Goal: Task Accomplishment & Management: Complete application form

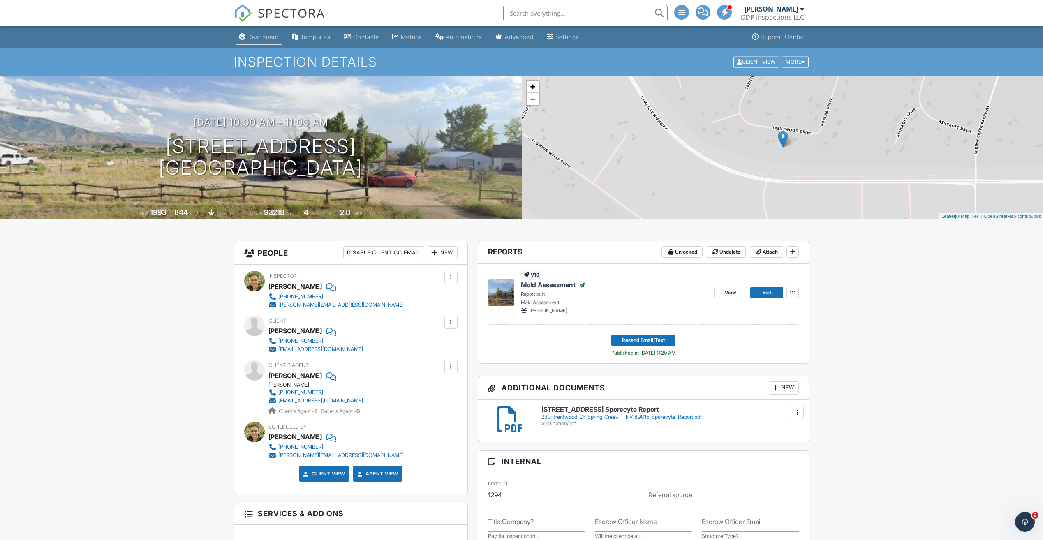
click at [264, 37] on div "Dashboard" at bounding box center [262, 36] width 31 height 7
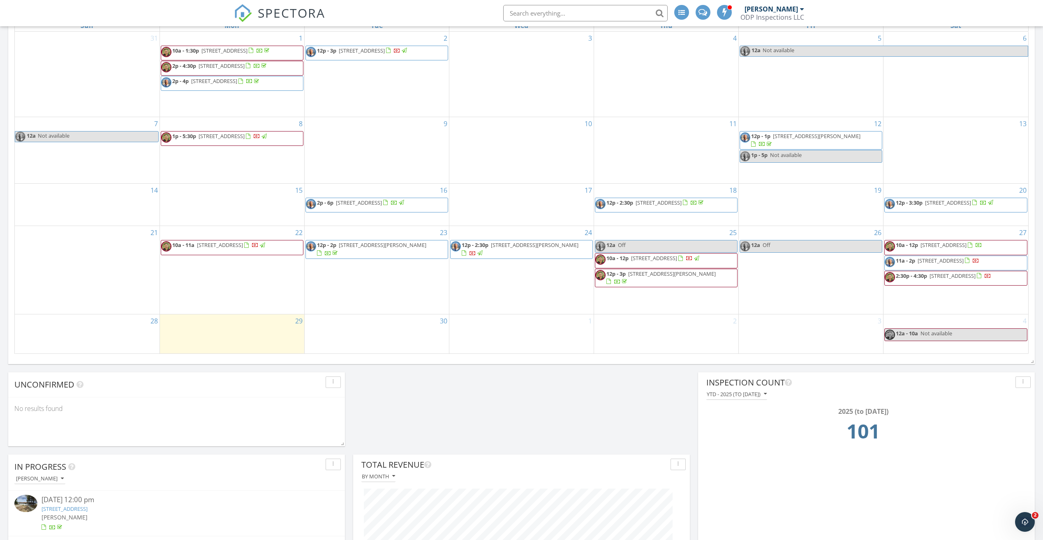
scroll to position [466, 0]
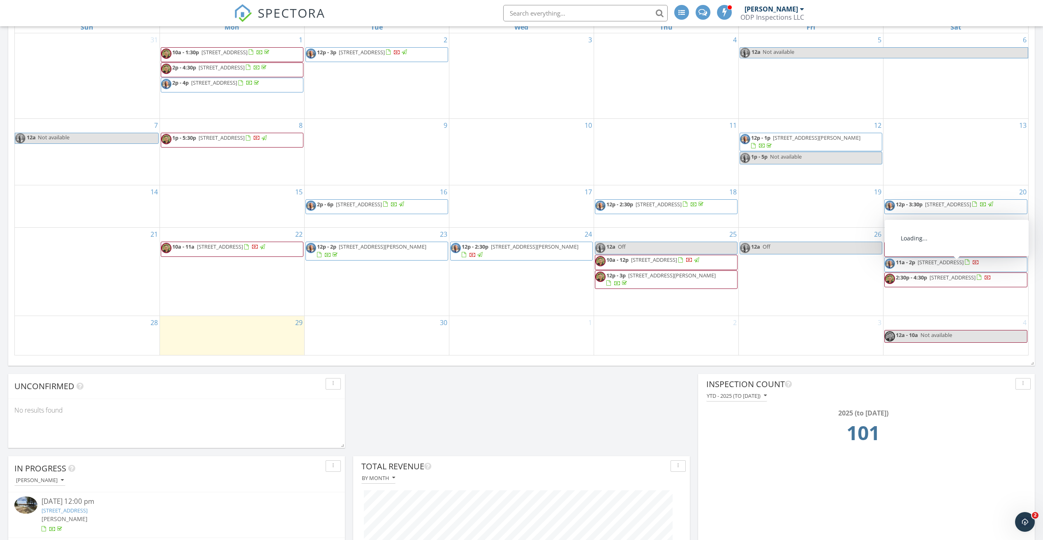
click at [957, 266] on span "1521 Oakwood Dr, Elko 89801" at bounding box center [941, 262] width 46 height 7
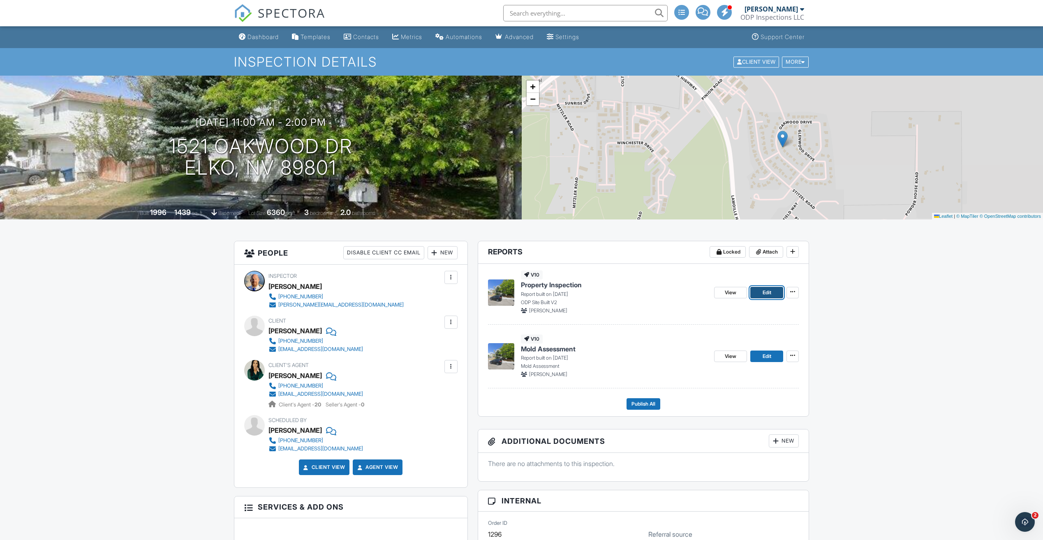
click at [761, 293] on link "Edit" at bounding box center [766, 293] width 33 height 12
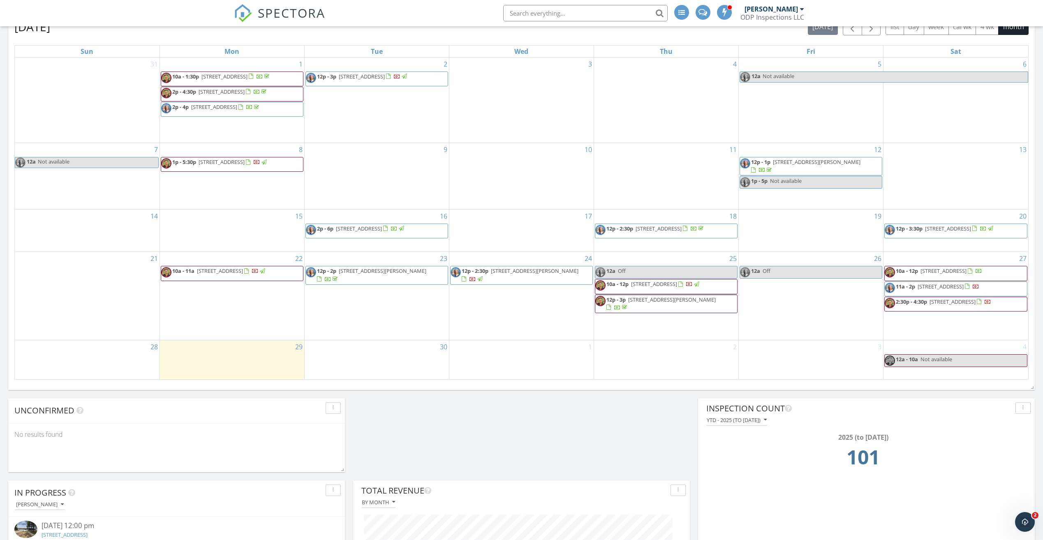
scroll to position [408, 0]
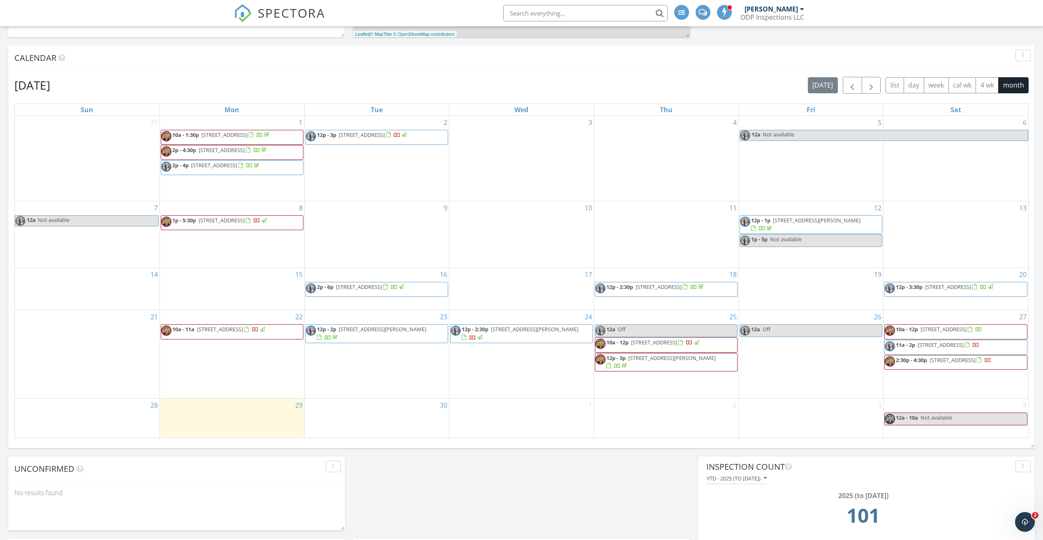
scroll to position [384, 0]
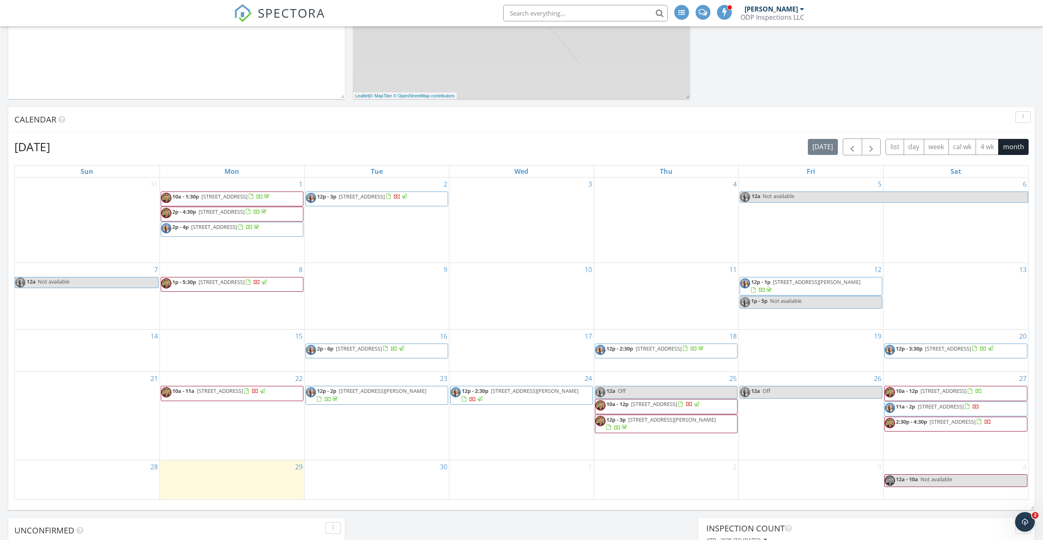
click at [405, 479] on div "30" at bounding box center [377, 479] width 144 height 39
click at [392, 441] on link "Inspection" at bounding box center [375, 443] width 42 height 13
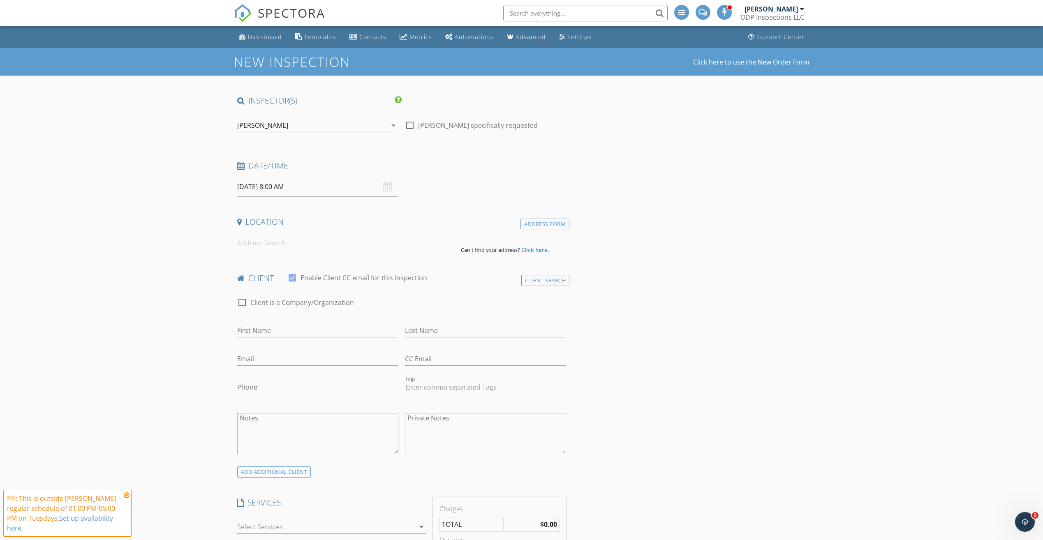
click at [346, 188] on input "09/30/2025 8:00 AM" at bounding box center [317, 187] width 161 height 20
click at [333, 127] on div "[PERSON_NAME]" at bounding box center [312, 125] width 150 height 13
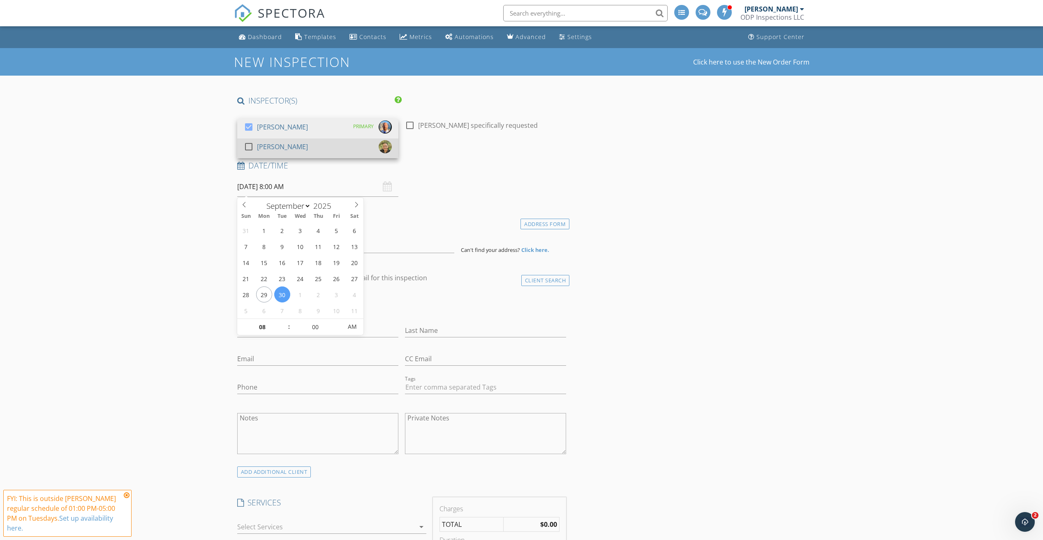
click at [328, 142] on div "check_box_outline_blank Alfred Mauer" at bounding box center [318, 148] width 148 height 16
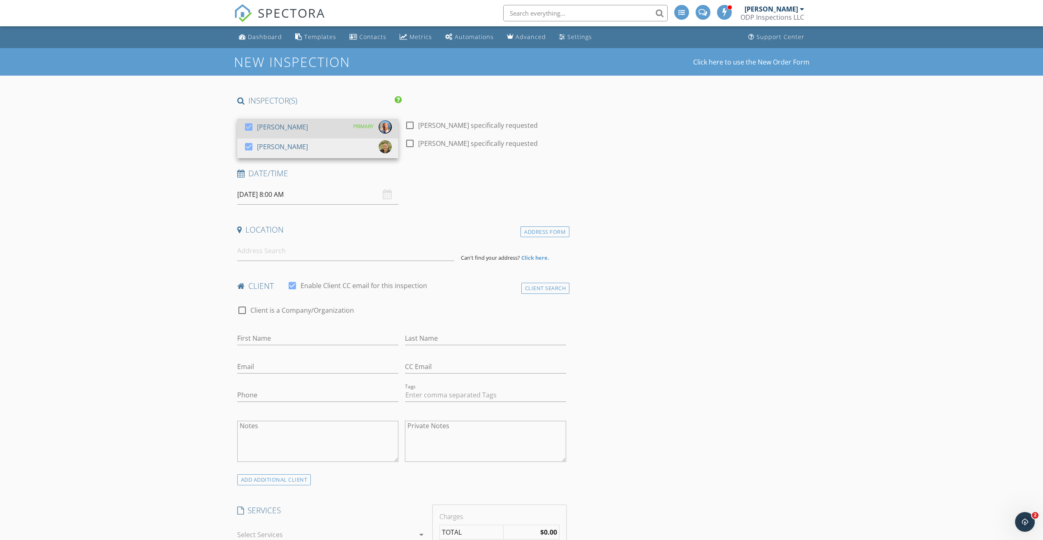
click at [254, 125] on div at bounding box center [249, 127] width 14 height 14
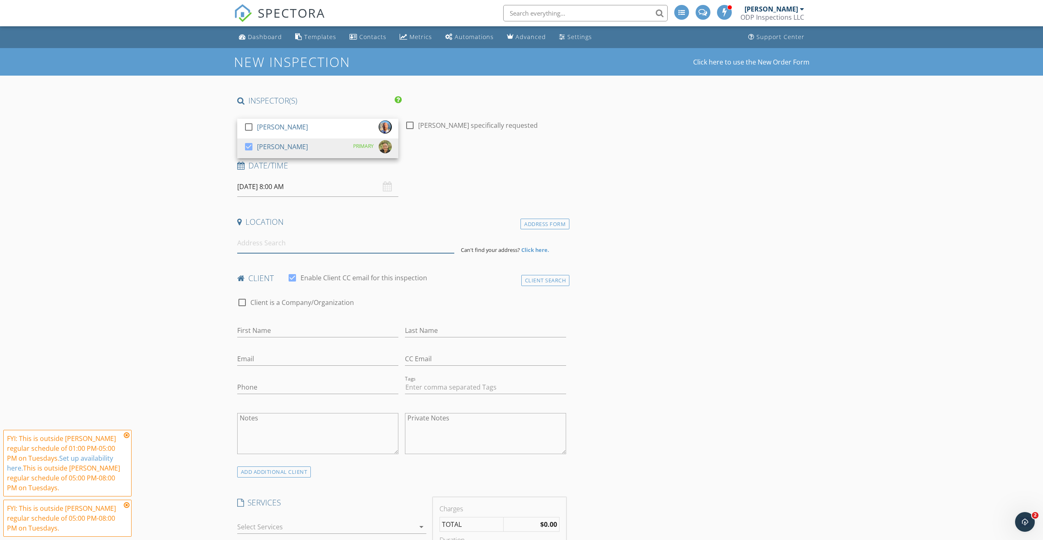
click at [306, 241] on input at bounding box center [345, 243] width 217 height 20
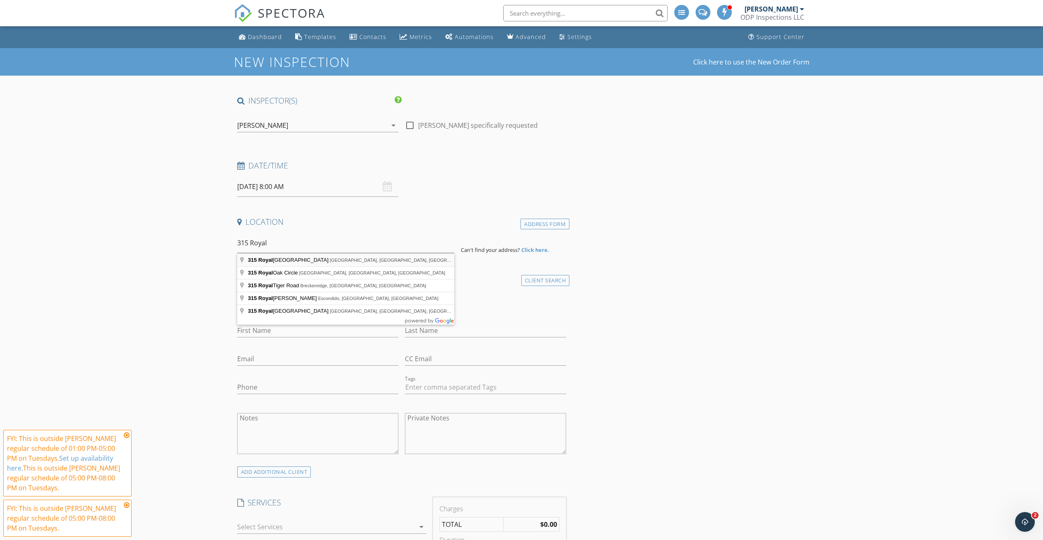
type input "315 Royal Oak Drive, Spring Creek, NV, USA"
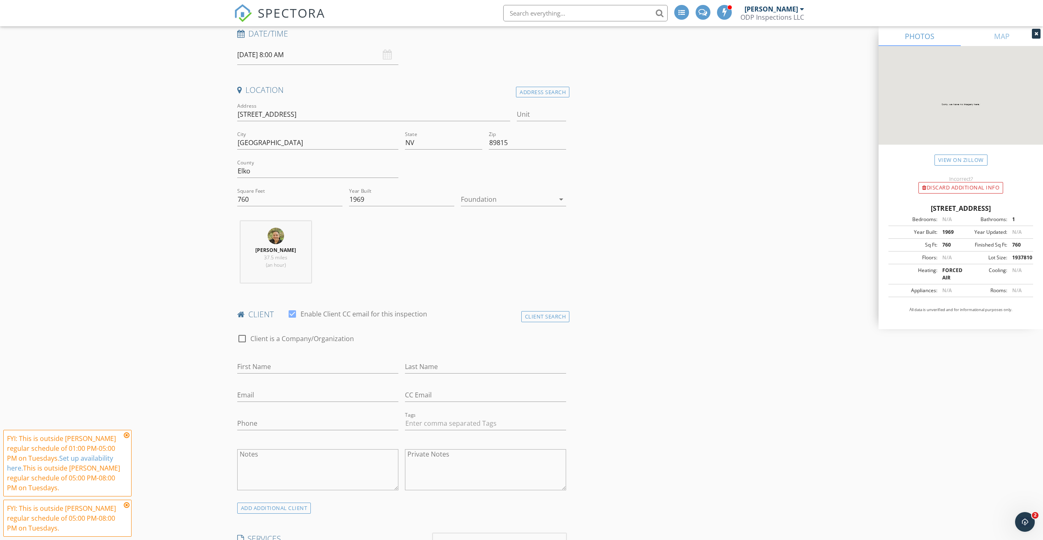
scroll to position [137, 0]
click at [241, 337] on div at bounding box center [242, 334] width 14 height 14
checkbox input "true"
click at [353, 365] on input "Enable Client CC email for this inspection" at bounding box center [401, 362] width 329 height 14
type input "Spring Creek Association"
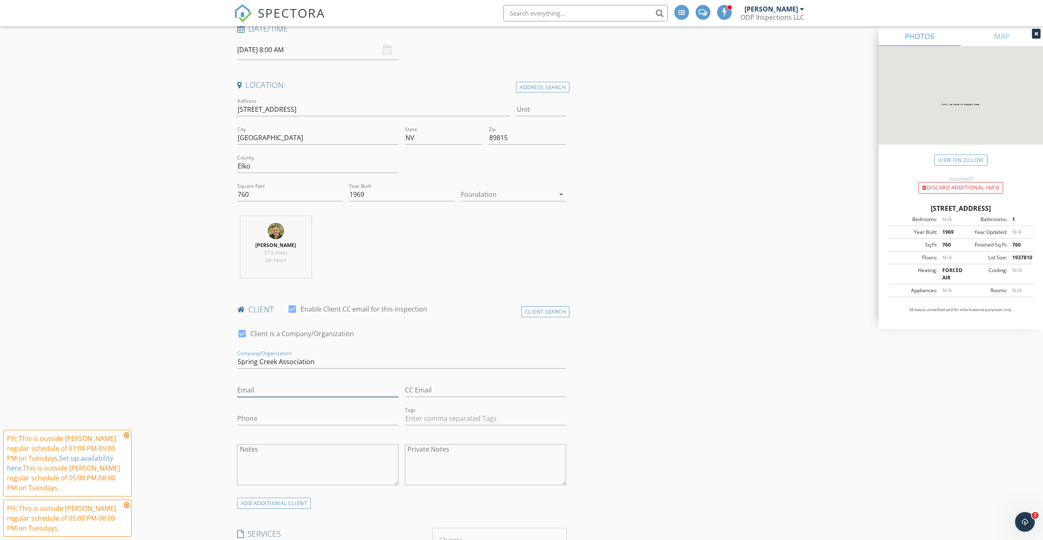
click at [340, 389] on input "Email" at bounding box center [317, 391] width 161 height 14
click at [318, 386] on input "Email" at bounding box center [317, 391] width 161 height 14
type input "jessiebahr@springcreeknv.org"
click at [438, 388] on input "CC Email" at bounding box center [485, 391] width 161 height 14
type input "operations@springcreeknv.org"
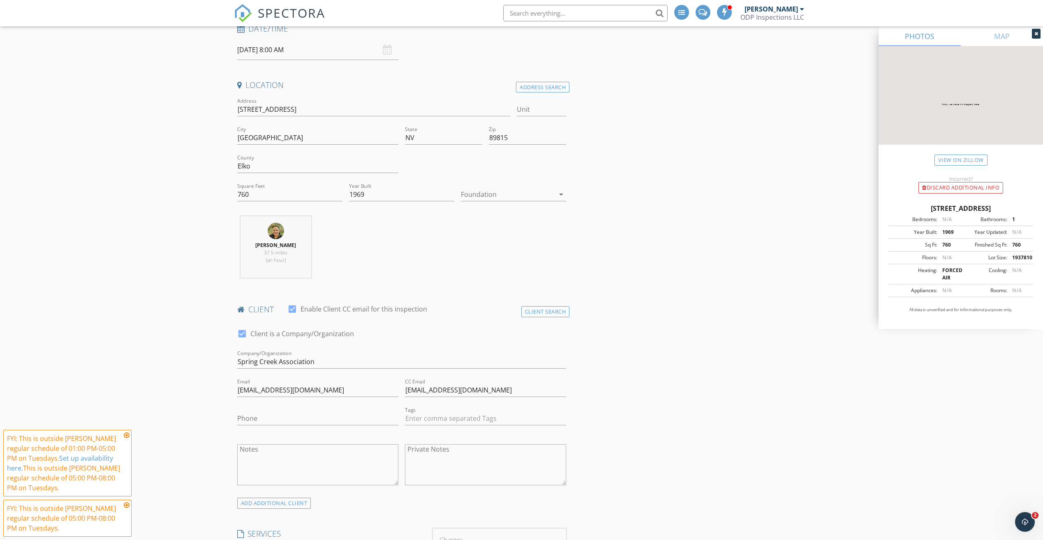
click at [352, 417] on input "Phone" at bounding box center [317, 419] width 161 height 14
type input "775-934-3139"
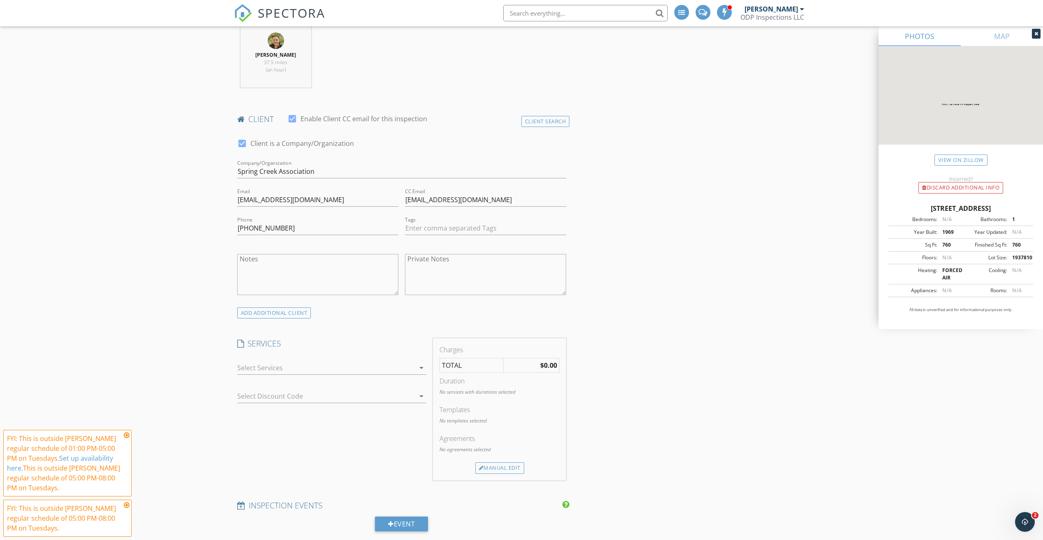
scroll to position [329, 0]
click at [367, 368] on div at bounding box center [326, 366] width 178 height 13
click at [367, 368] on div "Site Built or Modular Inspection Nevada State SOP Inspection Points" at bounding box center [339, 373] width 159 height 26
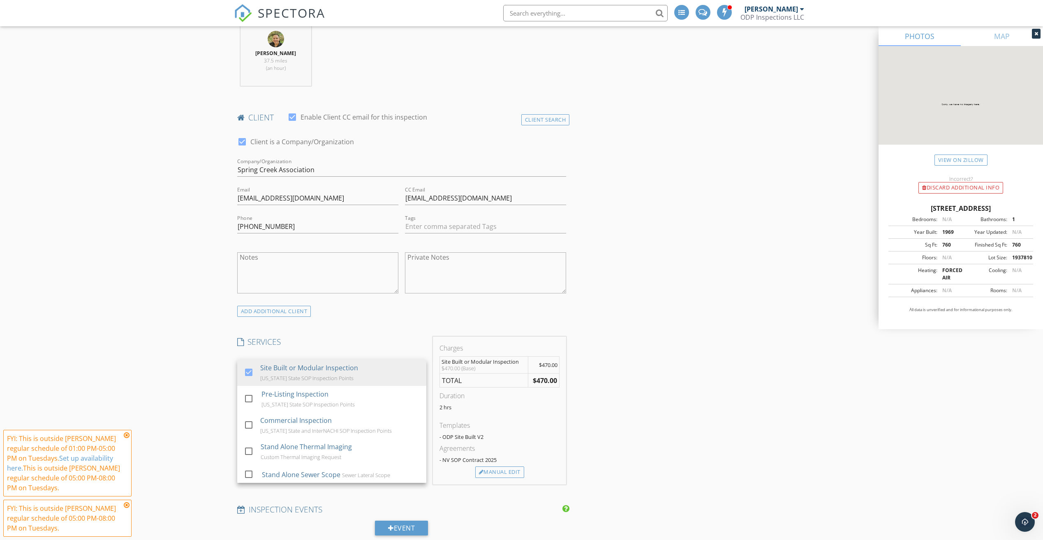
click at [146, 400] on div "New Inspection Click here to use the New Order Form INSPECTOR(S) check_box_outl…" at bounding box center [521, 528] width 1043 height 1619
click at [326, 398] on div at bounding box center [326, 394] width 178 height 13
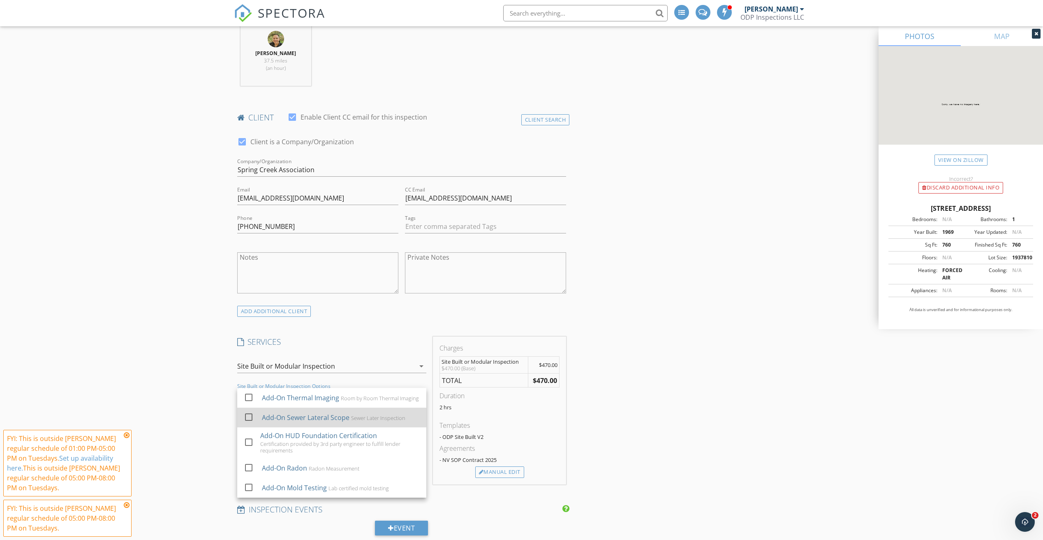
click at [248, 416] on div at bounding box center [249, 417] width 14 height 14
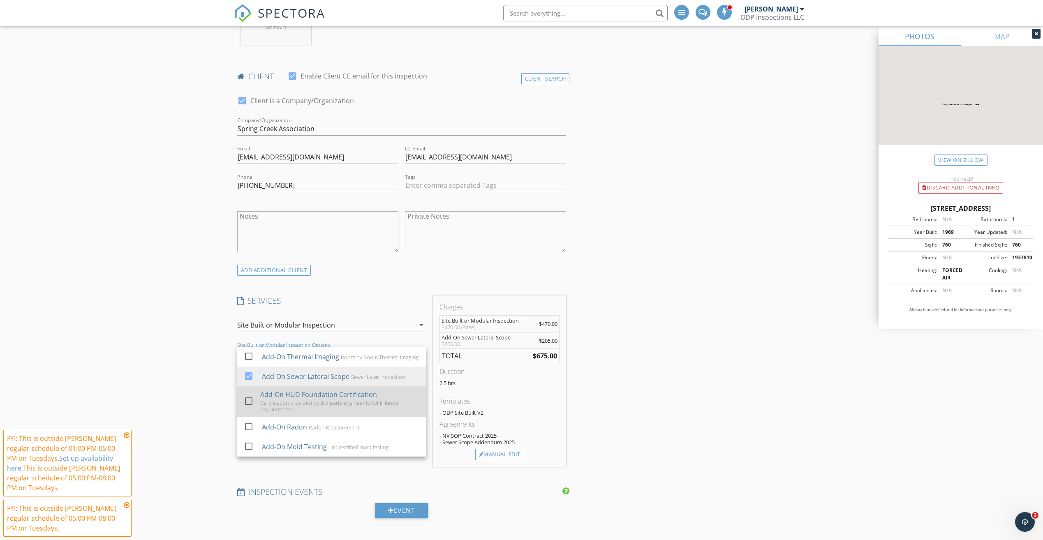
scroll to position [384, 0]
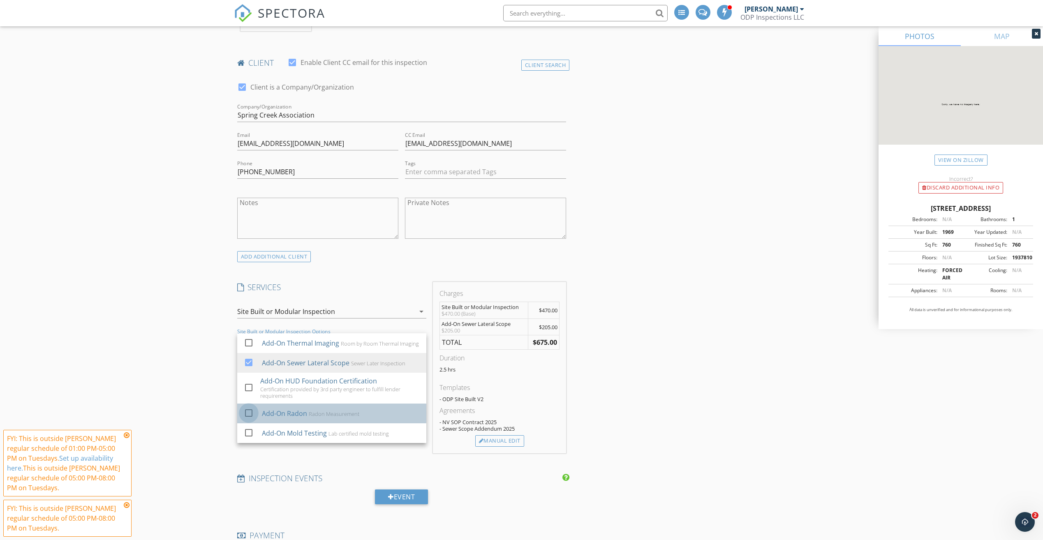
click at [248, 414] on div at bounding box center [249, 413] width 14 height 14
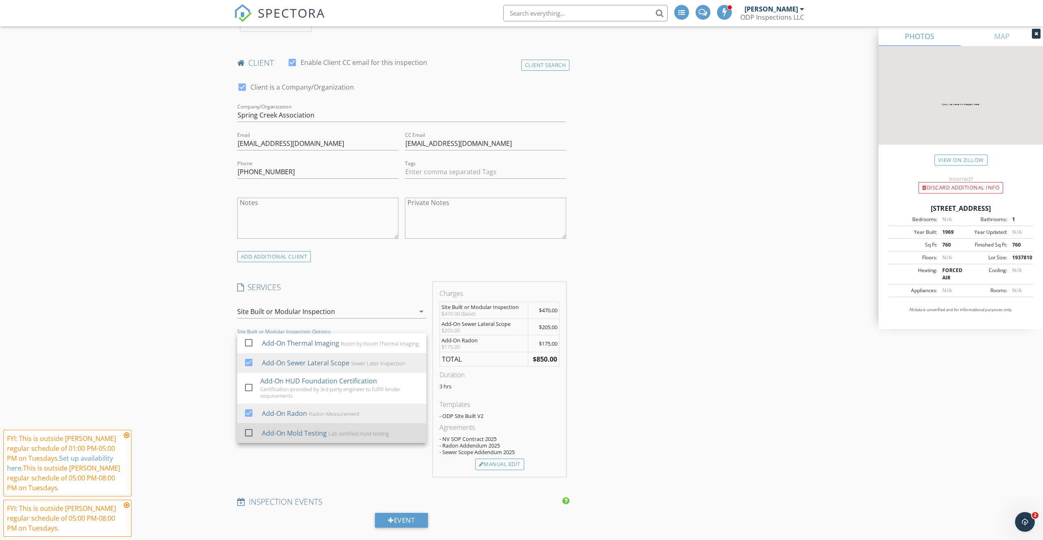
click at [250, 433] on div at bounding box center [249, 433] width 14 height 14
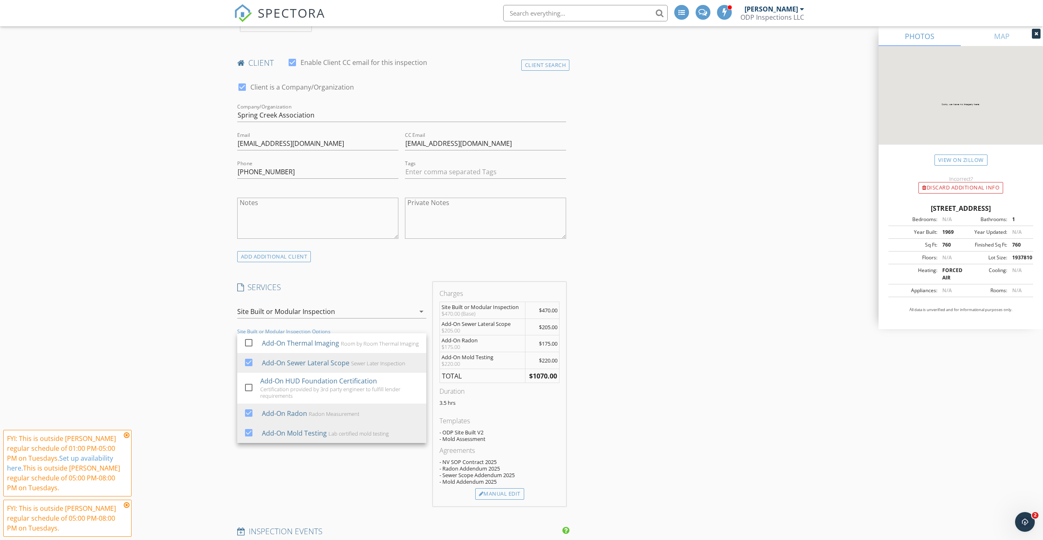
click at [195, 477] on div "New Inspection Click here to use the New Order Form INSPECTOR(S) check_box_outl…" at bounding box center [521, 513] width 1043 height 1696
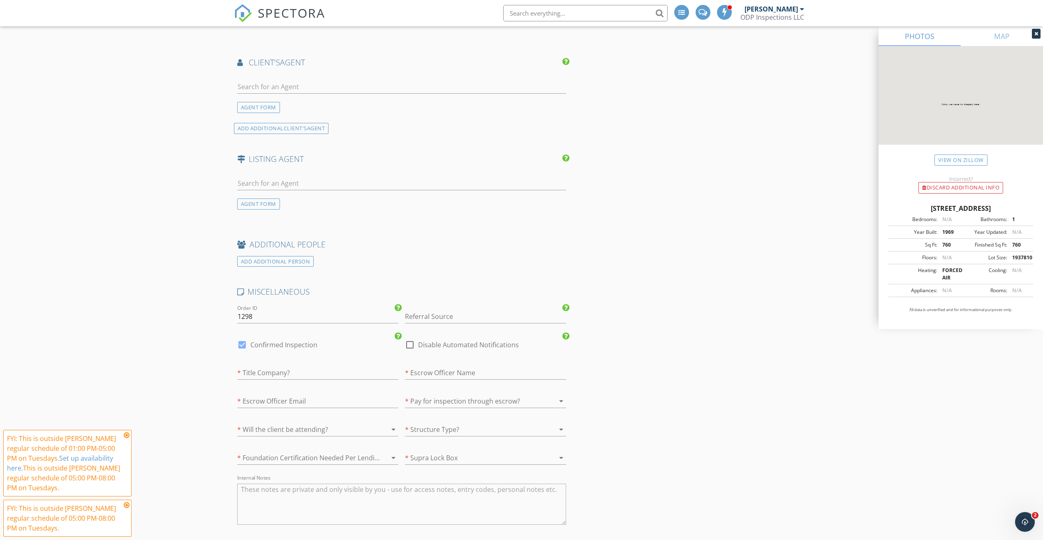
scroll to position [1014, 0]
click at [274, 372] on input "text" at bounding box center [317, 370] width 161 height 14
type input "None"
click at [499, 370] on input "text" at bounding box center [485, 370] width 161 height 14
type input "None"
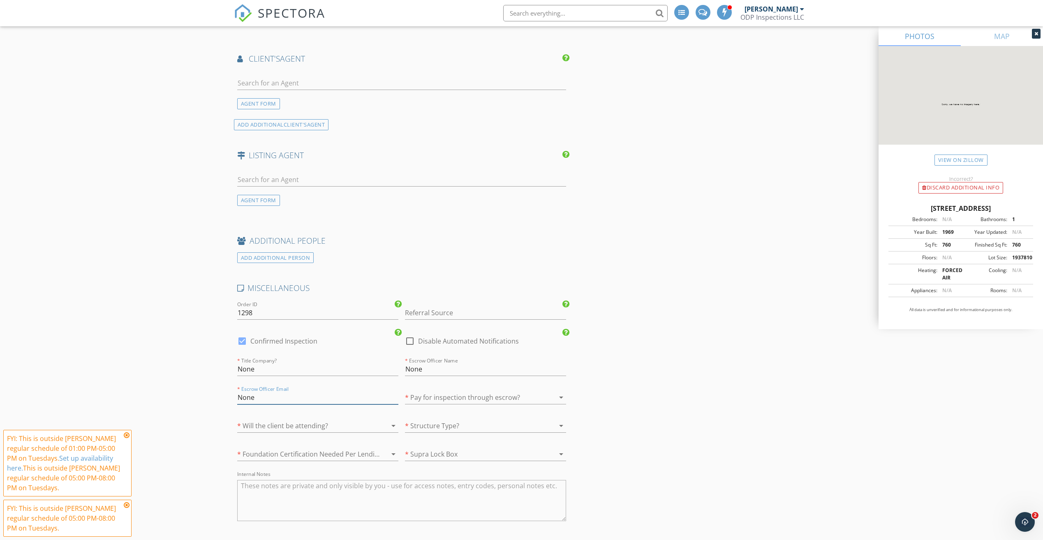
type input "None"
click at [509, 399] on div at bounding box center [474, 397] width 138 height 13
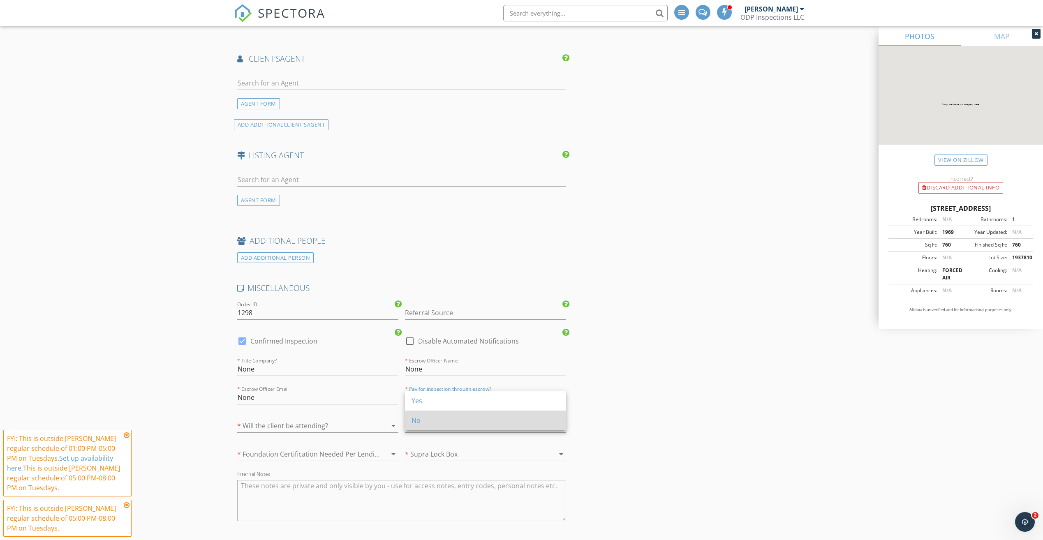
click at [498, 423] on div "No" at bounding box center [485, 421] width 148 height 10
click at [345, 428] on div at bounding box center [306, 425] width 138 height 13
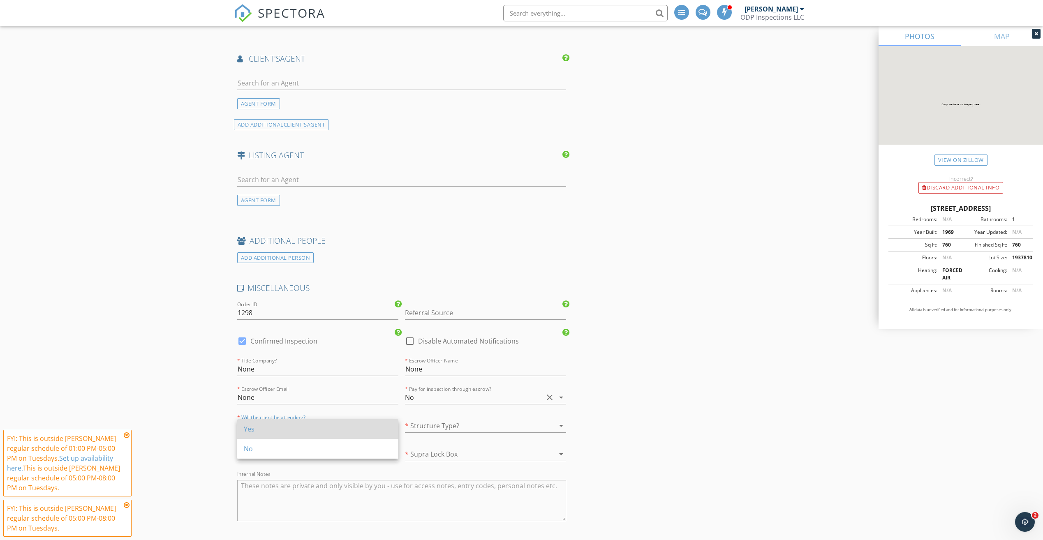
click at [350, 430] on div "Yes" at bounding box center [318, 429] width 148 height 10
click at [438, 428] on div at bounding box center [474, 425] width 138 height 13
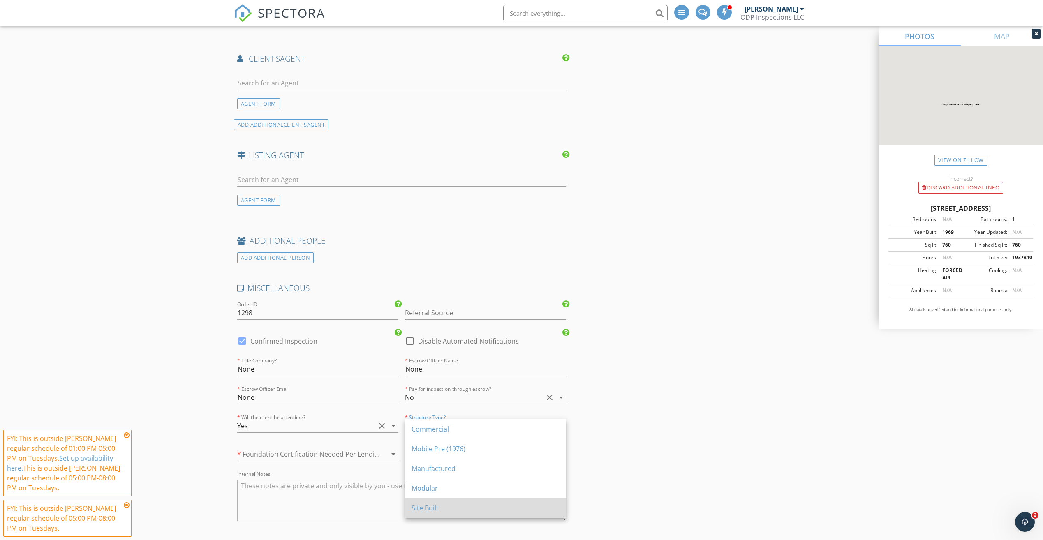
click at [446, 507] on div "Site Built" at bounding box center [485, 508] width 148 height 10
click at [348, 452] on div at bounding box center [306, 454] width 138 height 13
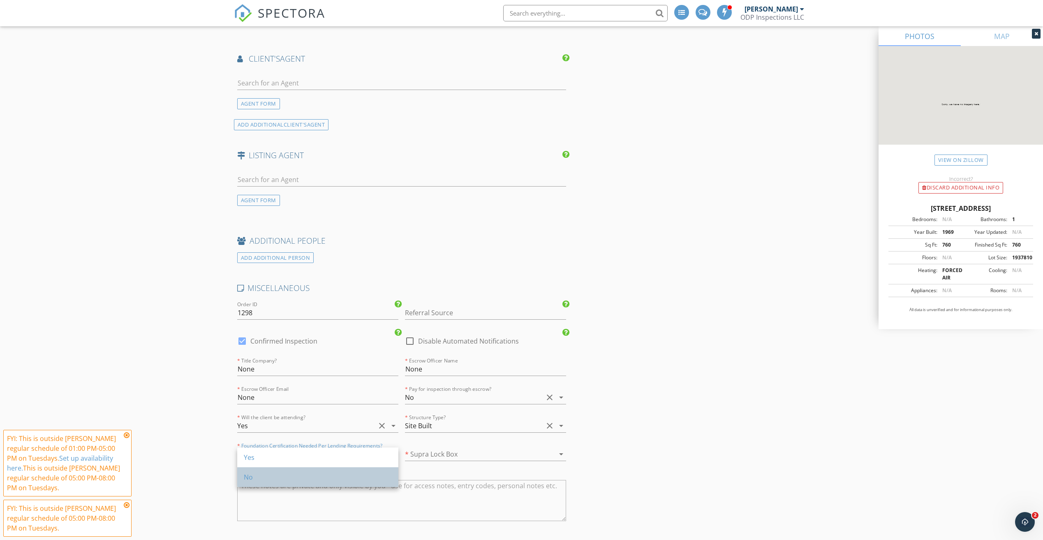
click at [347, 474] on div "No" at bounding box center [318, 477] width 148 height 10
click at [450, 456] on div at bounding box center [474, 454] width 138 height 13
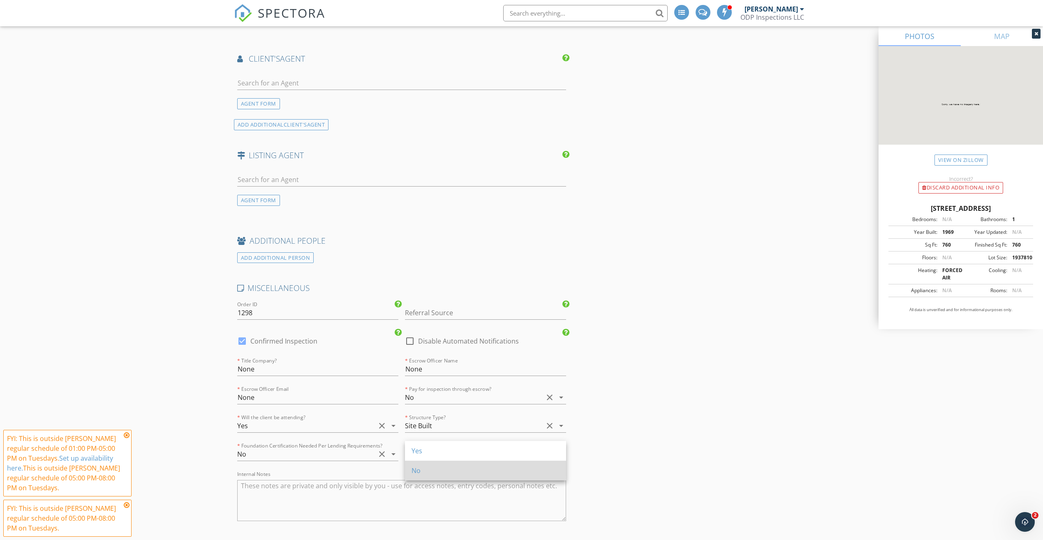
click at [448, 470] on div "No" at bounding box center [485, 471] width 148 height 10
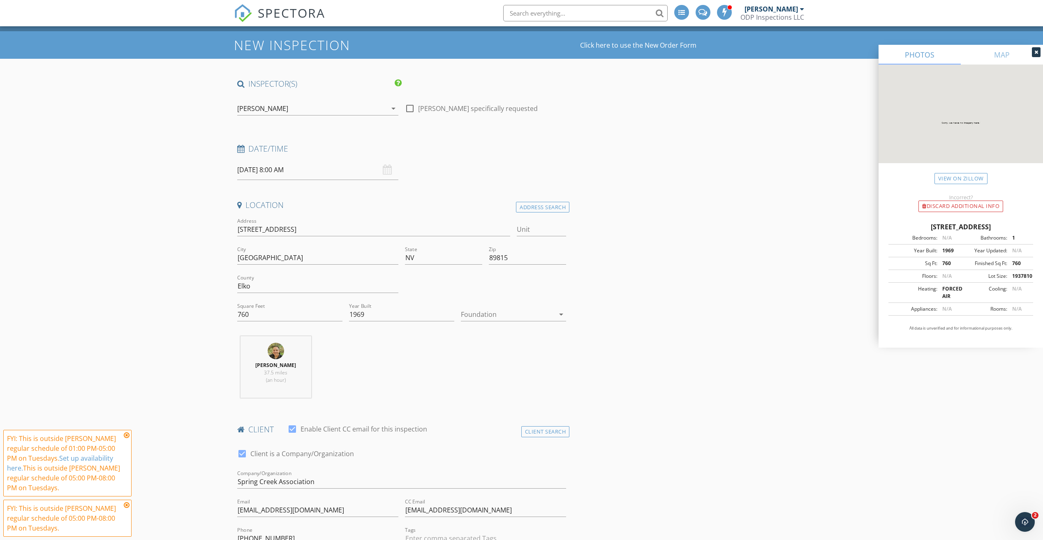
scroll to position [0, 0]
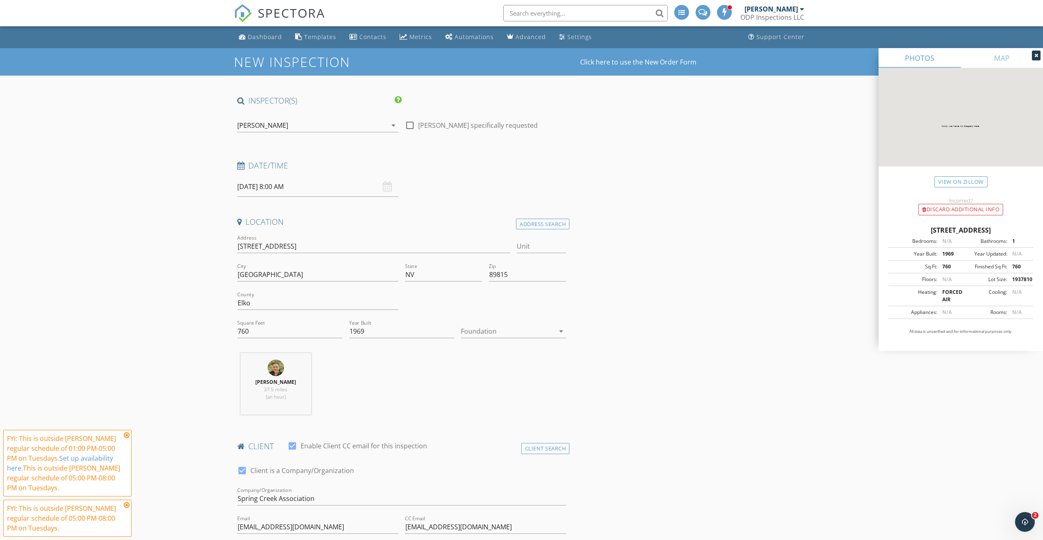
click at [293, 188] on input "09/30/2025 8:00 AM" at bounding box center [317, 187] width 161 height 20
type input "09"
type input "09/30/2025 9:00 AM"
click at [287, 320] on span at bounding box center [285, 323] width 6 height 8
type input "10"
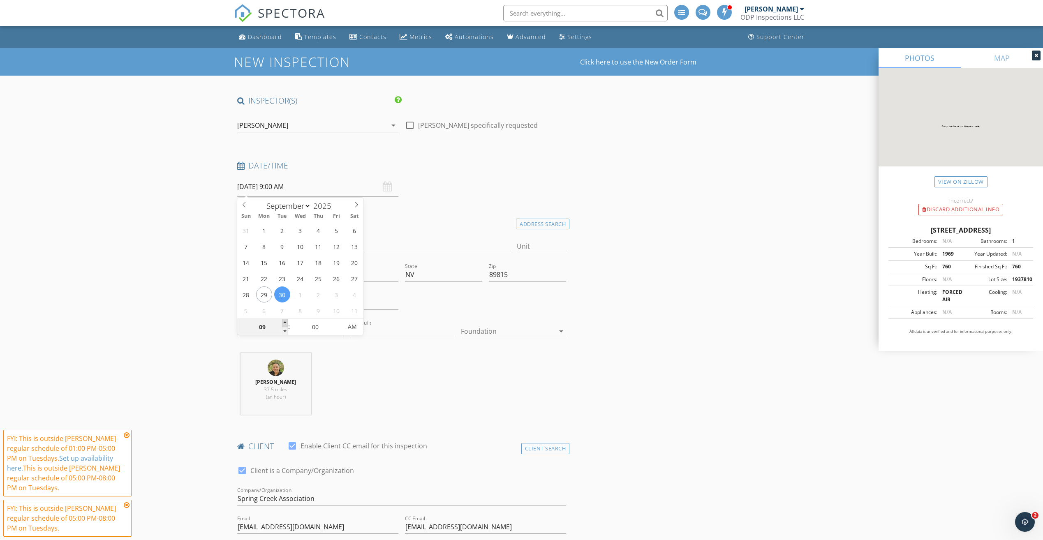
type input "09/30/2025 10:00 AM"
click at [287, 320] on span at bounding box center [285, 323] width 6 height 8
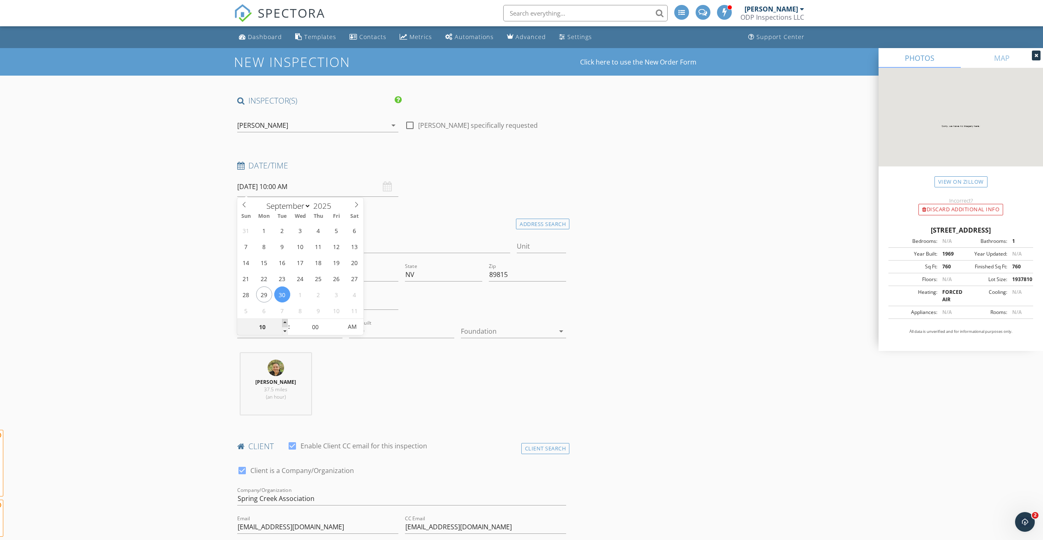
type input "11"
type input "09/30/2025 11:00 AM"
click at [287, 320] on span at bounding box center [285, 323] width 6 height 8
type input "12"
type input "09/30/2025 12:00 PM"
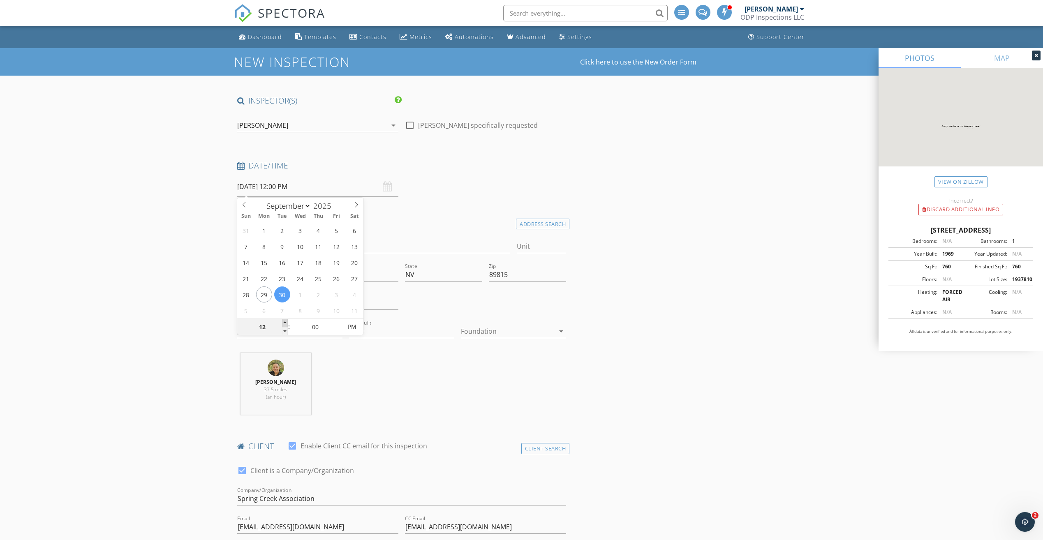
click at [287, 320] on span at bounding box center [285, 323] width 6 height 8
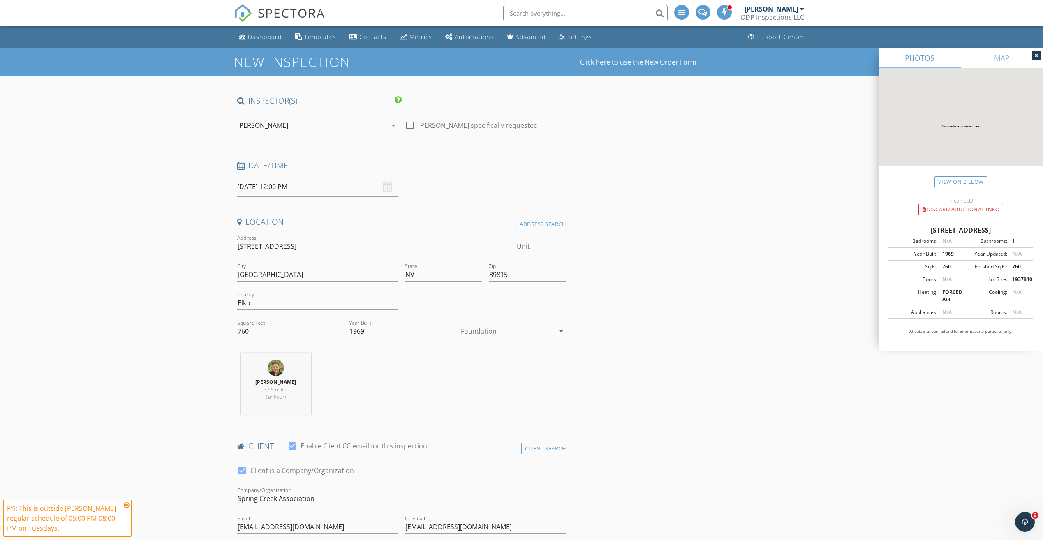
click at [481, 386] on div "Alfred Mauer 37.5 miles (an hour)" at bounding box center [402, 387] width 336 height 68
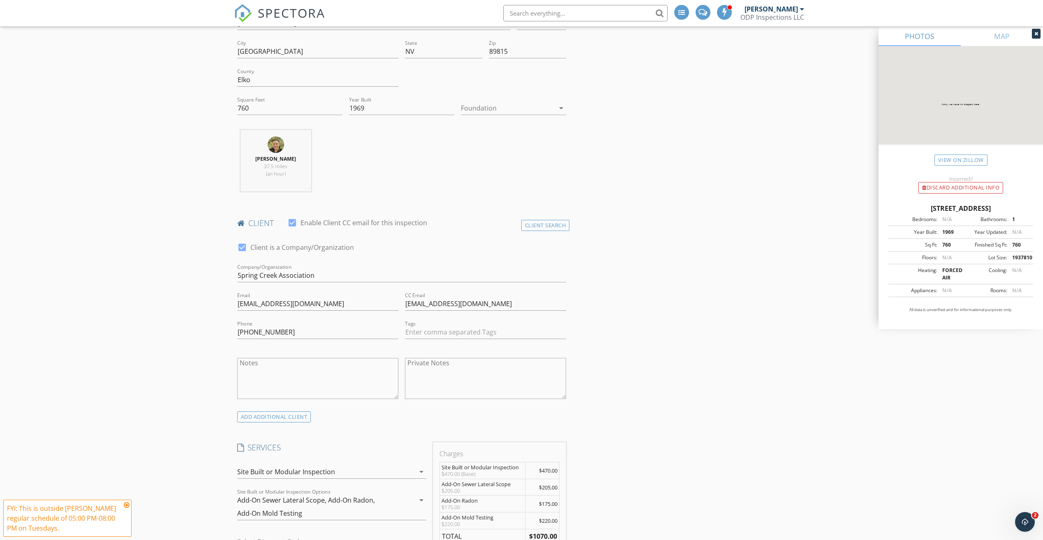
scroll to position [274, 0]
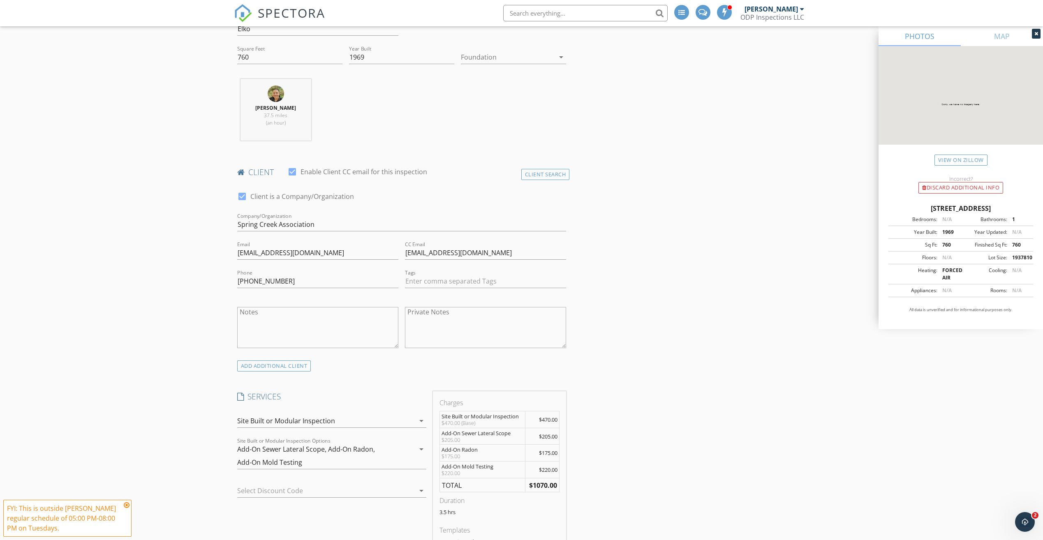
click at [553, 54] on div at bounding box center [508, 57] width 94 height 13
click at [552, 83] on div "Basement" at bounding box center [513, 80] width 92 height 10
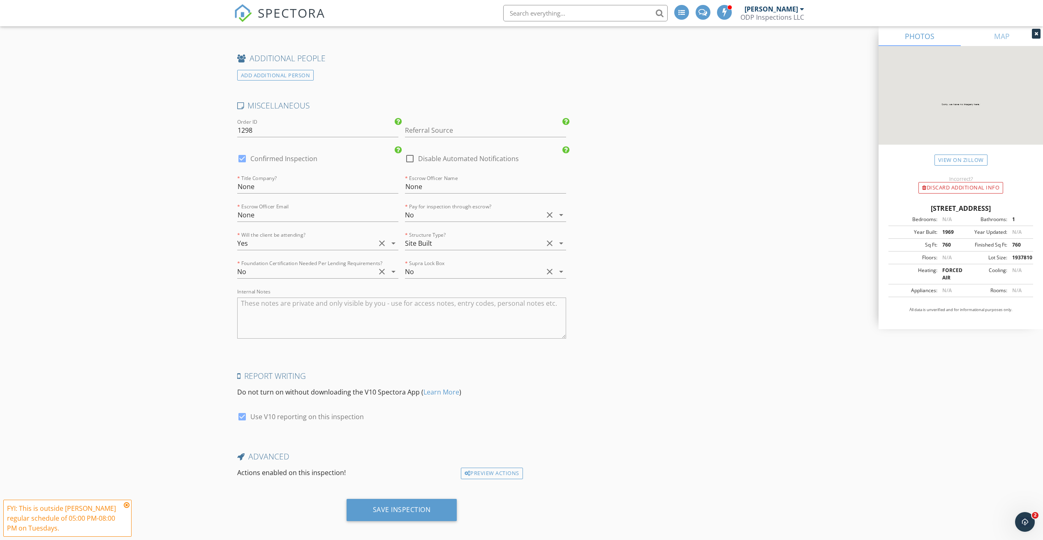
scroll to position [1204, 0]
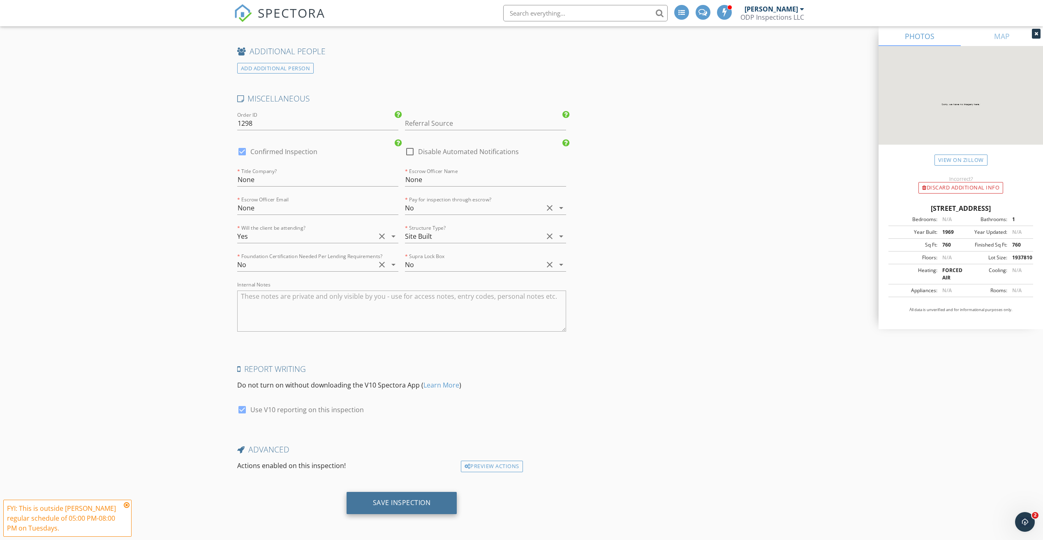
click at [410, 501] on div "Save Inspection" at bounding box center [402, 503] width 58 height 8
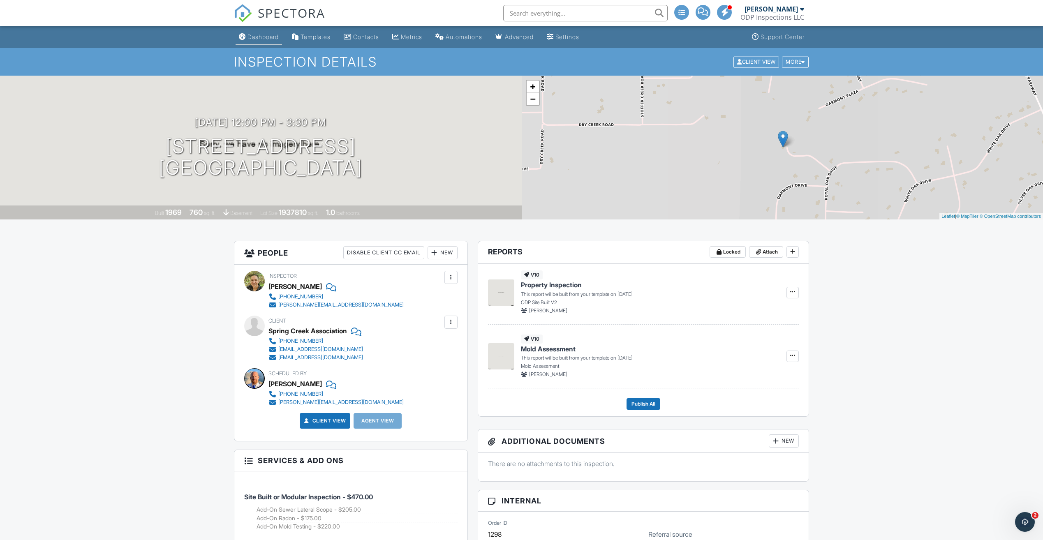
click at [258, 38] on div "Dashboard" at bounding box center [262, 36] width 31 height 7
